Goal: Check status

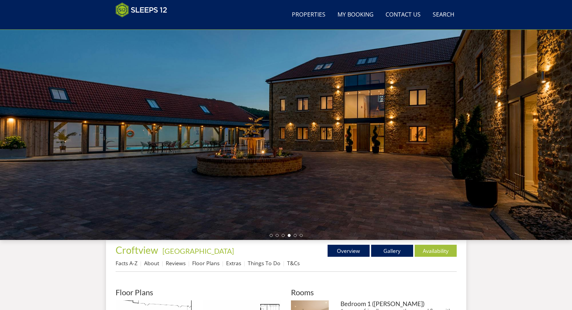
scroll to position [10, 0]
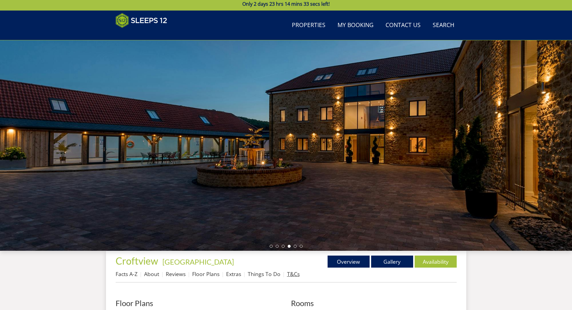
click at [289, 272] on link "T&Cs" at bounding box center [293, 273] width 13 height 7
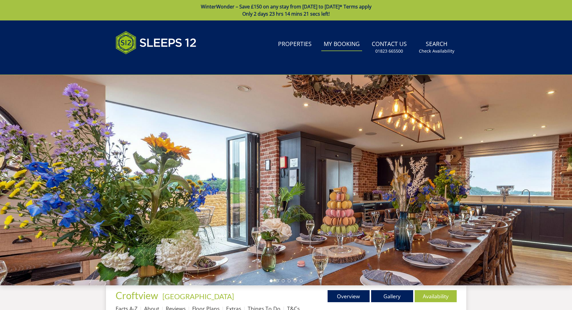
click at [340, 44] on link "My Booking" at bounding box center [341, 45] width 41 height 14
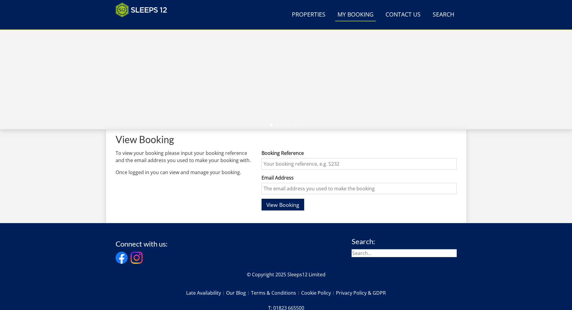
scroll to position [101, 0]
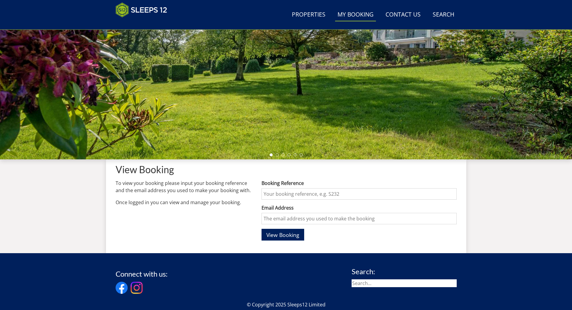
click at [296, 196] on input "Booking Reference" at bounding box center [359, 193] width 195 height 11
type input "S47429"
click at [263, 222] on input "Email Address" at bounding box center [359, 218] width 195 height 11
type input "n"
type input "kelly.elston@flagstoneim.com"
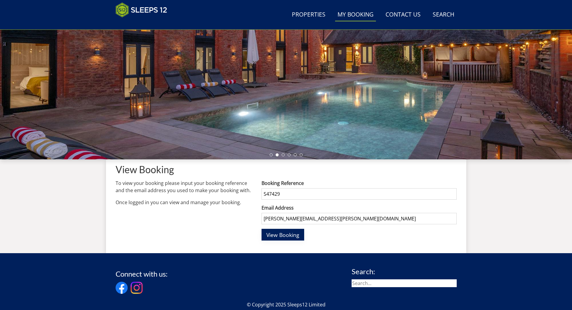
click at [279, 235] on span "View Booking" at bounding box center [282, 234] width 33 height 7
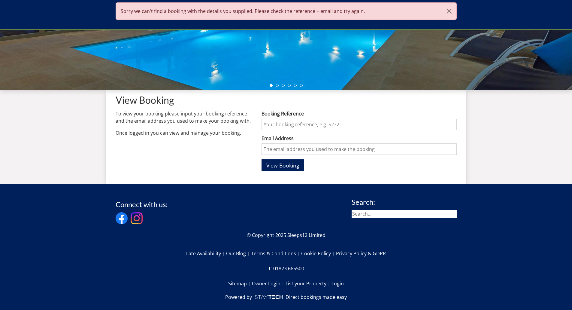
scroll to position [181, 0]
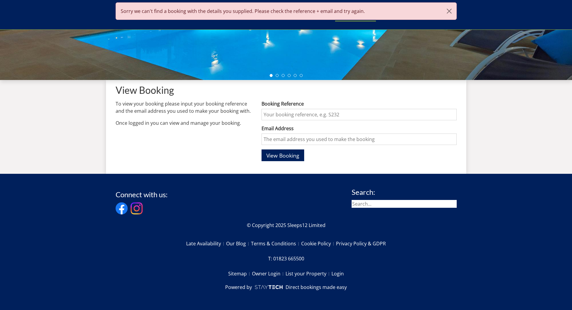
click at [281, 111] on input "Booking Reference" at bounding box center [359, 114] width 195 height 11
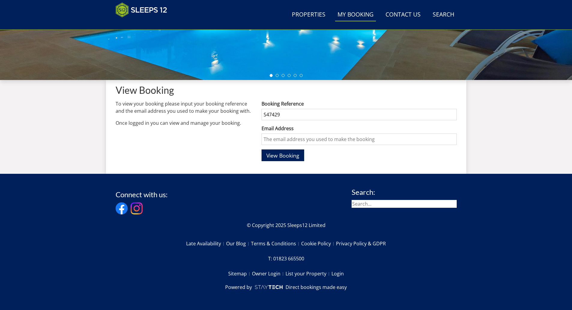
click at [273, 114] on input "S47429" at bounding box center [359, 114] width 195 height 11
type input "S47429"
click at [271, 137] on input "Email Address" at bounding box center [359, 138] width 195 height 11
type input "kelly.elston@flagstoneim.com"
click at [285, 152] on span "View Booking" at bounding box center [282, 155] width 33 height 7
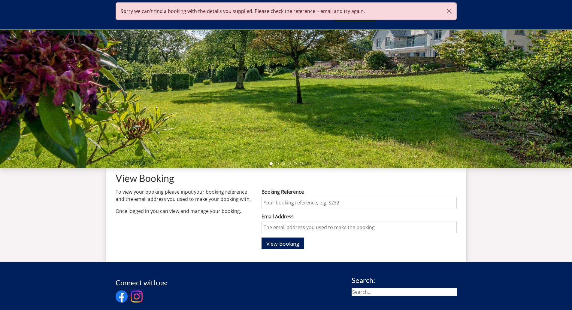
scroll to position [101, 0]
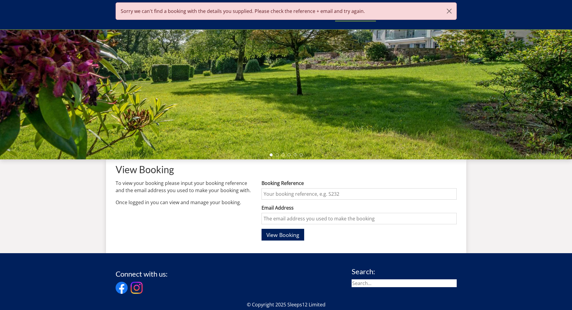
click at [288, 192] on input "Booking Reference" at bounding box center [359, 193] width 195 height 11
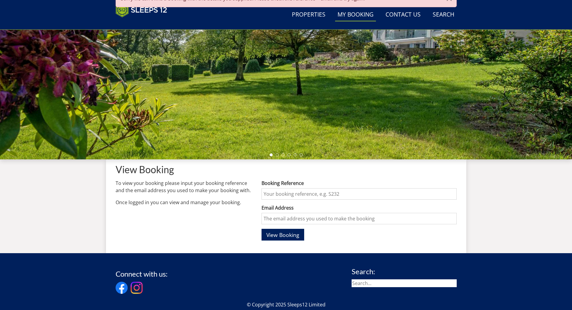
type input "S47429"
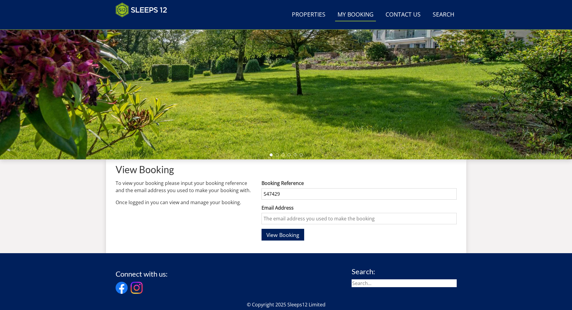
click at [273, 219] on input "Email Address" at bounding box center [359, 218] width 195 height 11
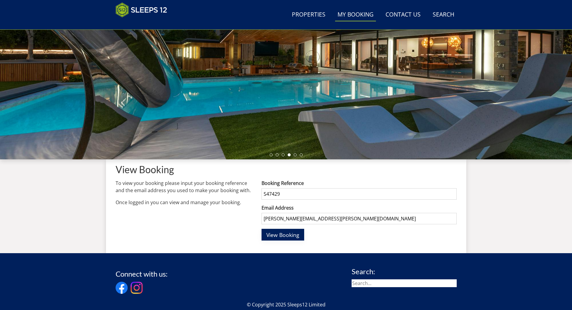
type input "susanna.brown@flagstoneim.com"
click at [287, 238] on span "View Booking" at bounding box center [282, 234] width 33 height 7
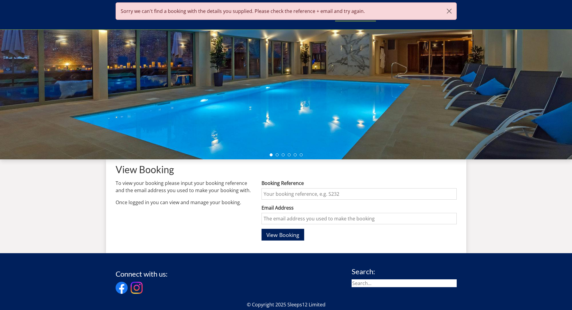
click at [287, 197] on input "Booking Reference" at bounding box center [359, 193] width 195 height 11
type input "S47429"
click at [270, 221] on input "Email Address" at bounding box center [359, 218] width 195 height 11
type input "nat.solis@flagstoneim.com"
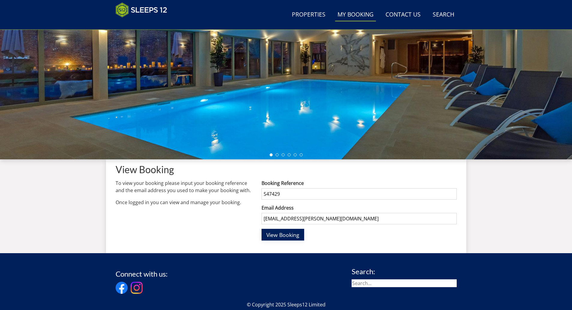
click at [277, 234] on span "View Booking" at bounding box center [282, 234] width 33 height 7
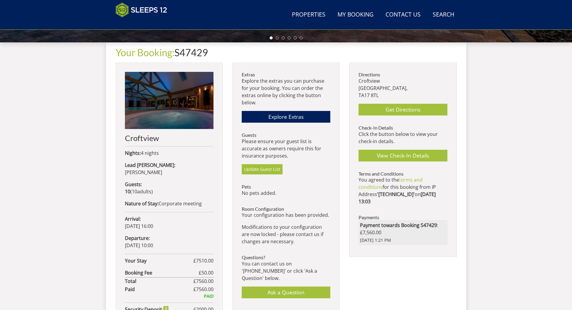
scroll to position [190, 0]
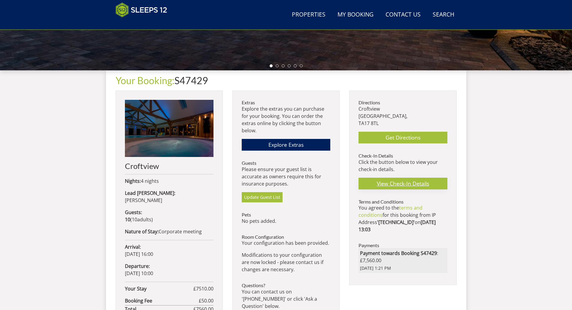
click at [404, 184] on link "View Check-In Details" at bounding box center [403, 184] width 89 height 12
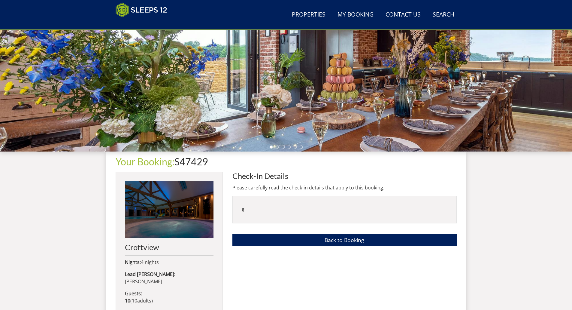
scroll to position [80, 0]
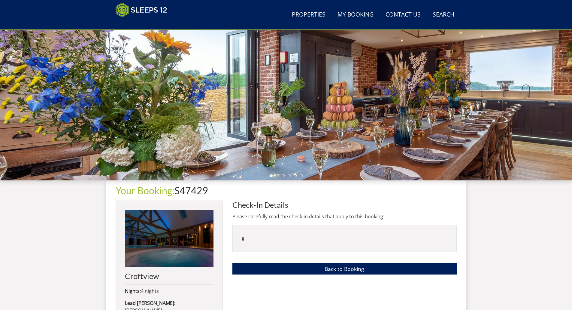
click at [350, 13] on link "My Booking" at bounding box center [355, 15] width 41 height 14
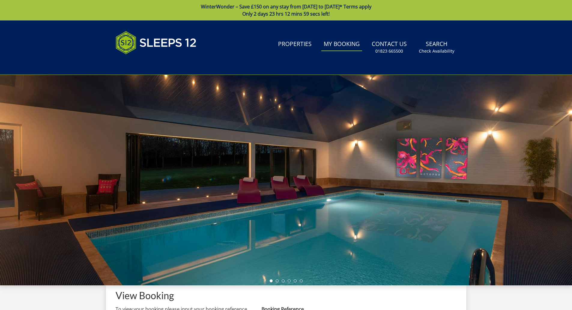
click at [346, 44] on link "My Booking" at bounding box center [341, 45] width 41 height 14
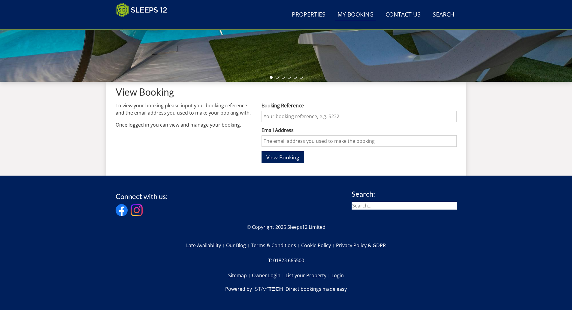
scroll to position [181, 0]
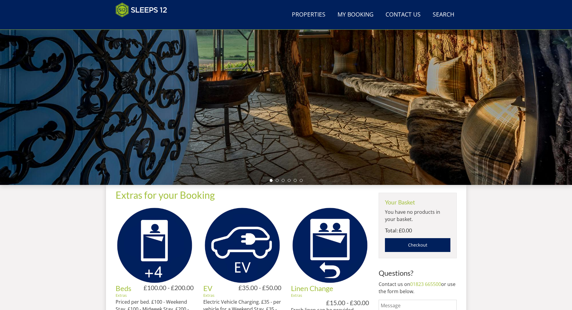
scroll to position [72, 0]
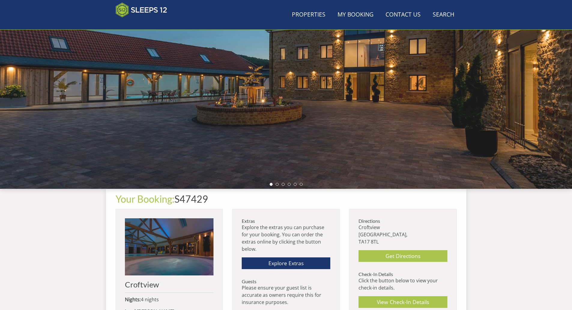
scroll to position [163, 0]
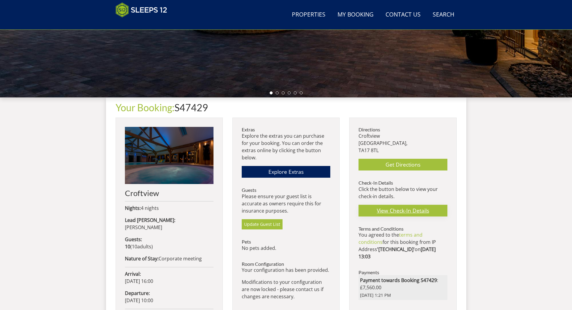
click at [425, 214] on link "View Check-In Details" at bounding box center [403, 211] width 89 height 12
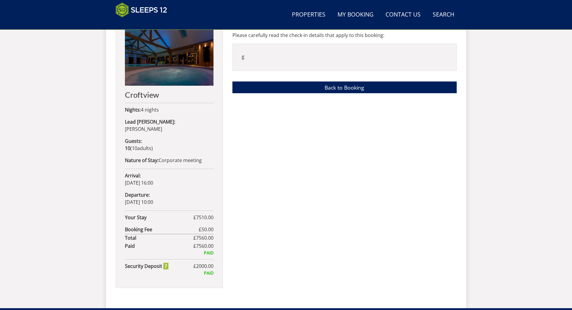
scroll to position [260, 0]
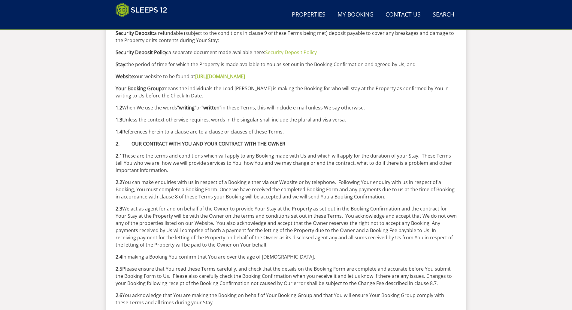
scroll to position [606, 0]
